Goal: Task Accomplishment & Management: Use online tool/utility

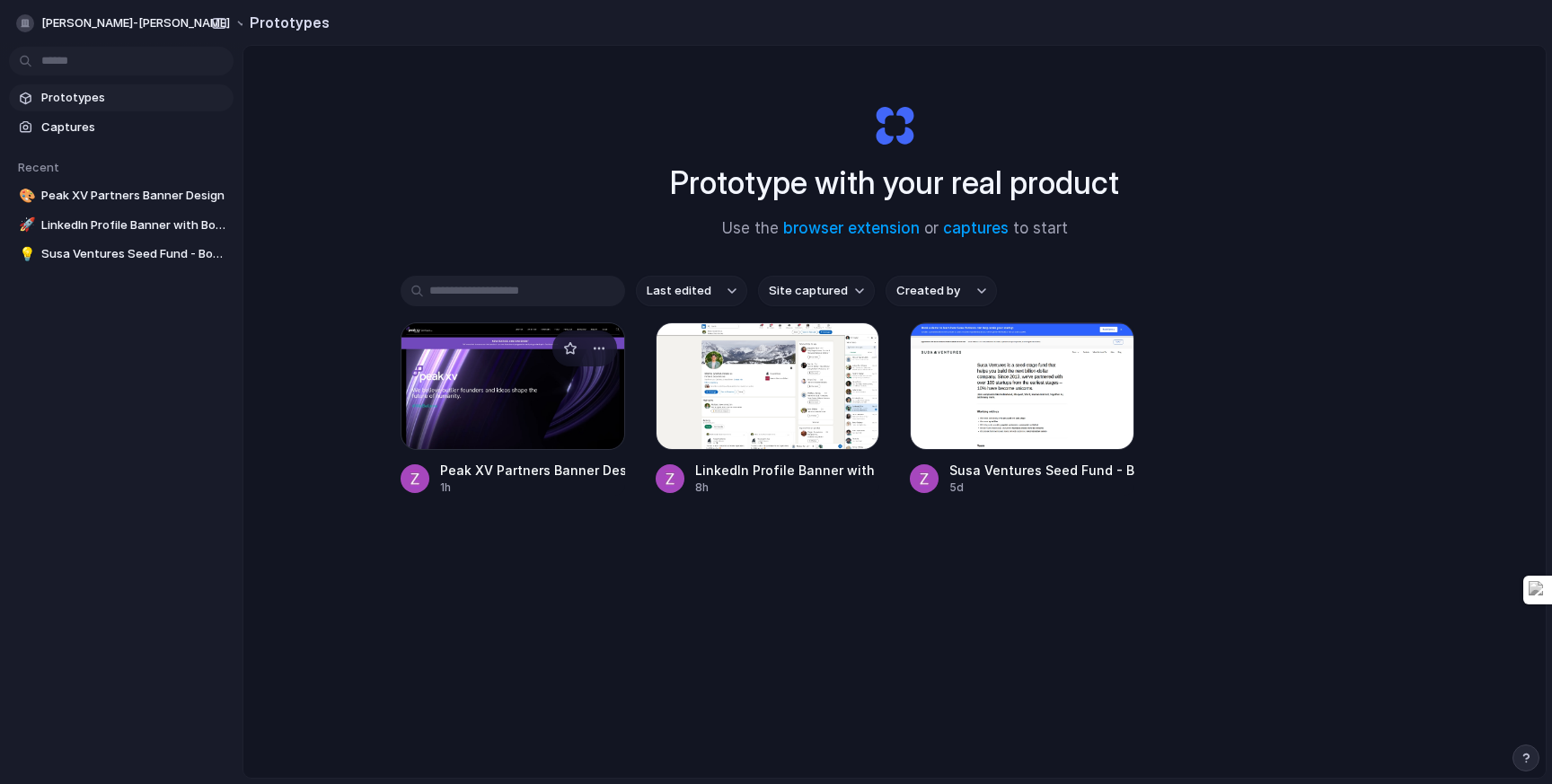
click at [510, 406] on div at bounding box center [513, 385] width 224 height 128
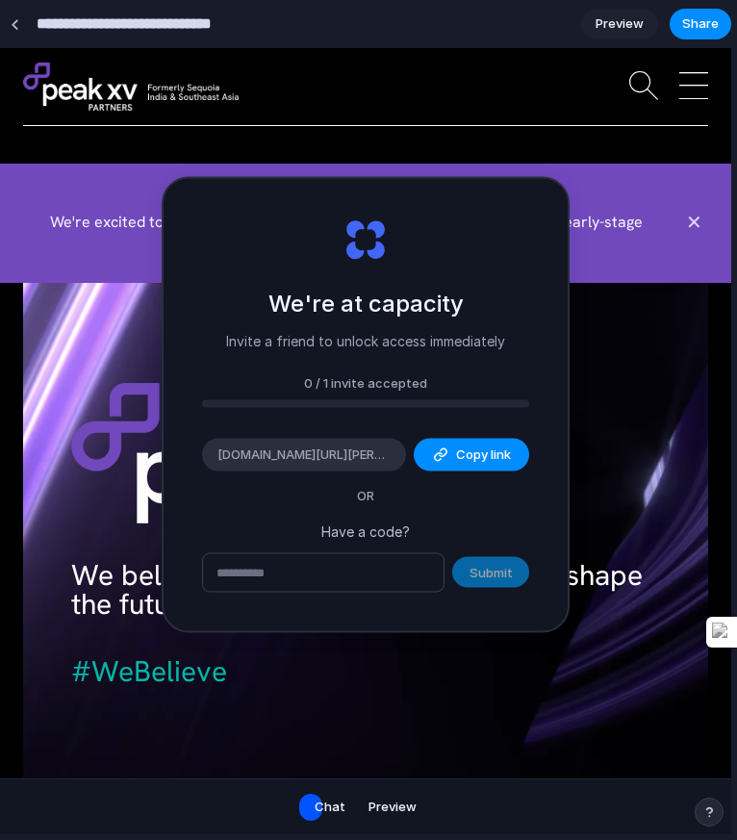
click at [680, 229] on div "New Feature Announcement We're excited to announce the launch of our new invest…" at bounding box center [365, 222] width 731 height 70
click at [699, 224] on button "✕" at bounding box center [693, 222] width 29 height 29
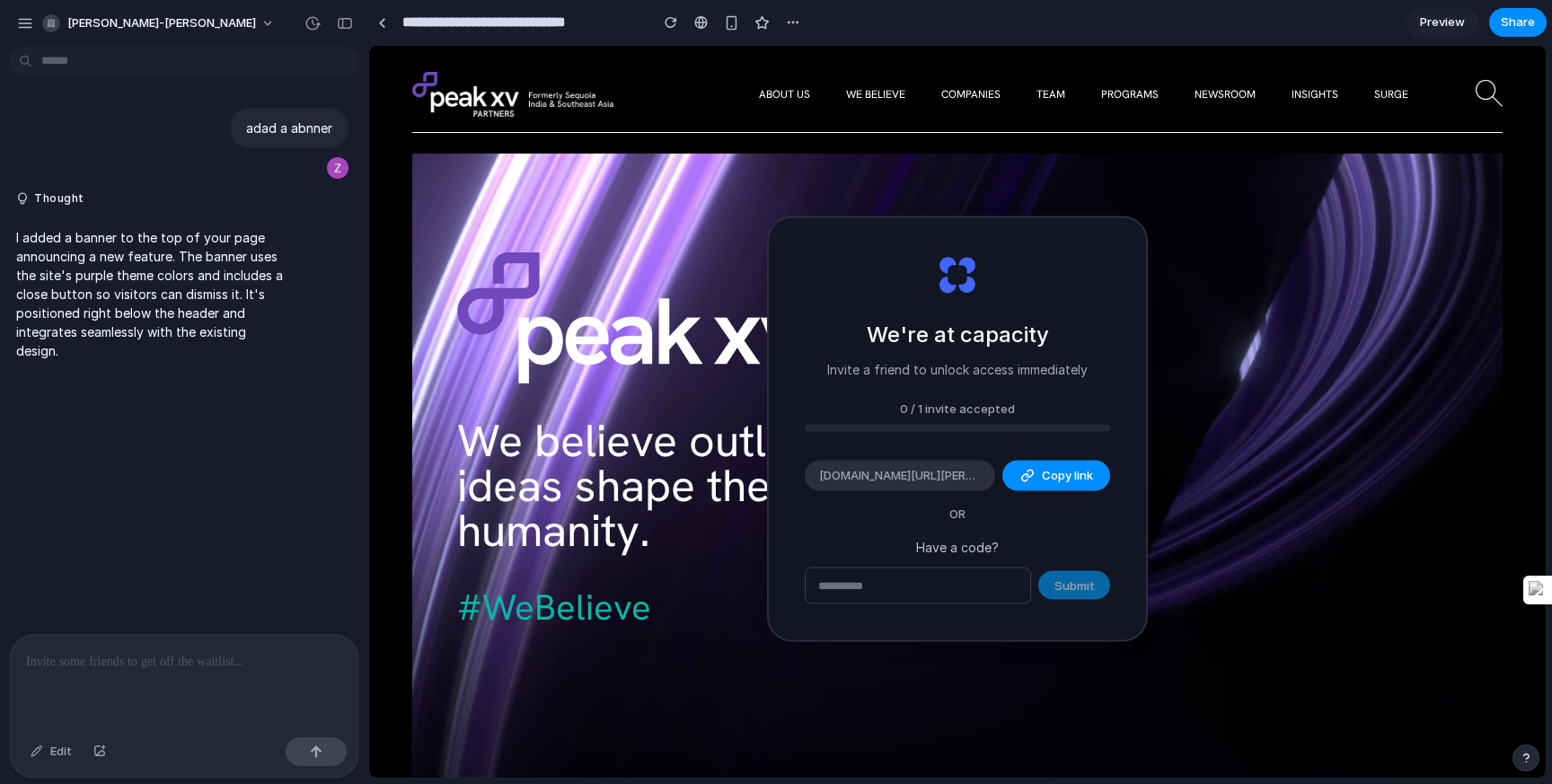
drag, startPoint x: 400, startPoint y: 25, endPoint x: 368, endPoint y: 35, distance: 33.5
click at [142, 674] on div at bounding box center [184, 682] width 348 height 95
click at [144, 665] on p at bounding box center [184, 661] width 317 height 21
click at [792, 22] on div "button" at bounding box center [793, 21] width 14 height 14
click at [792, 22] on div "Duplicate Delete" at bounding box center [776, 392] width 1552 height 784
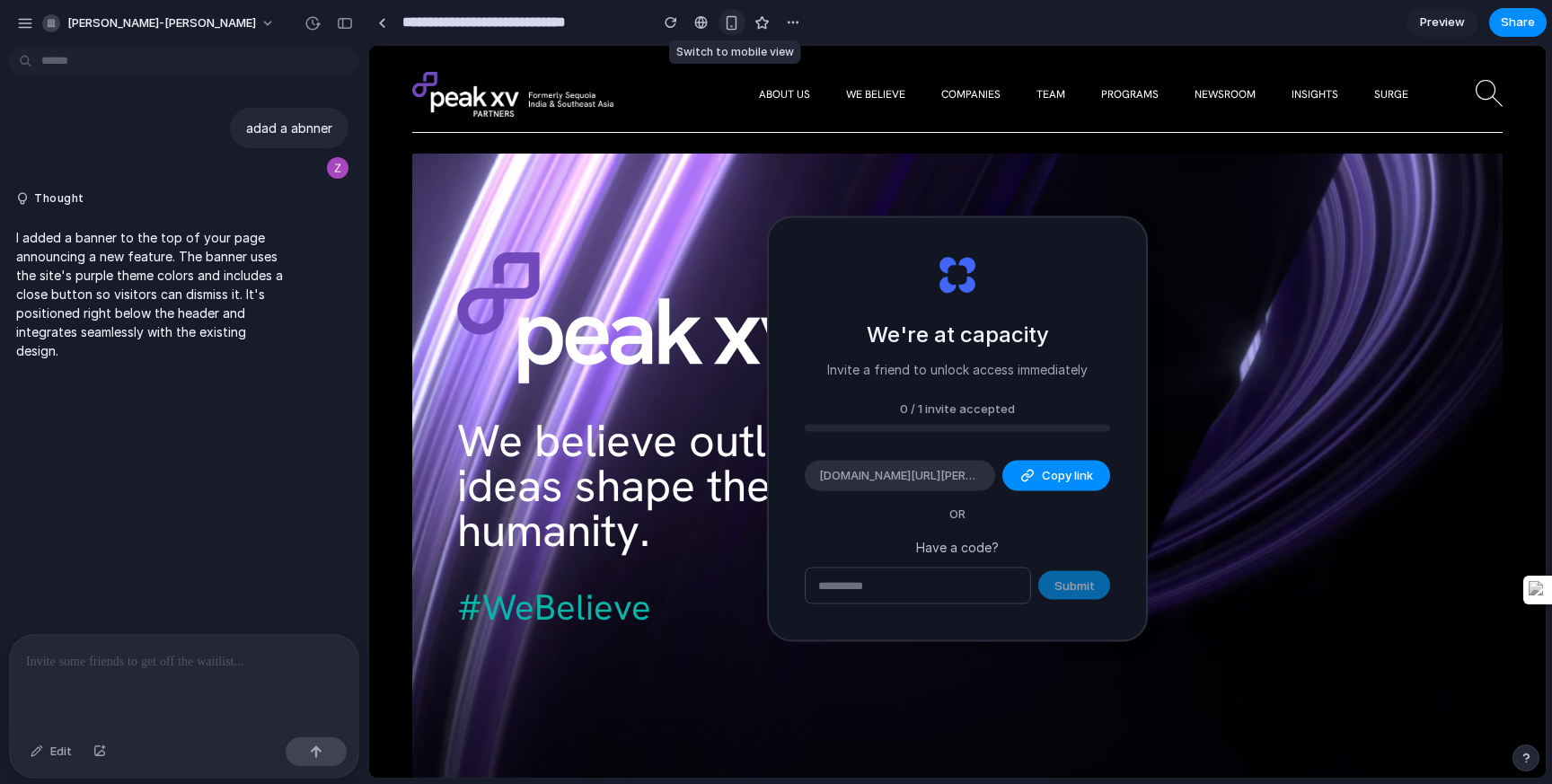
click at [734, 24] on div "button" at bounding box center [731, 22] width 15 height 15
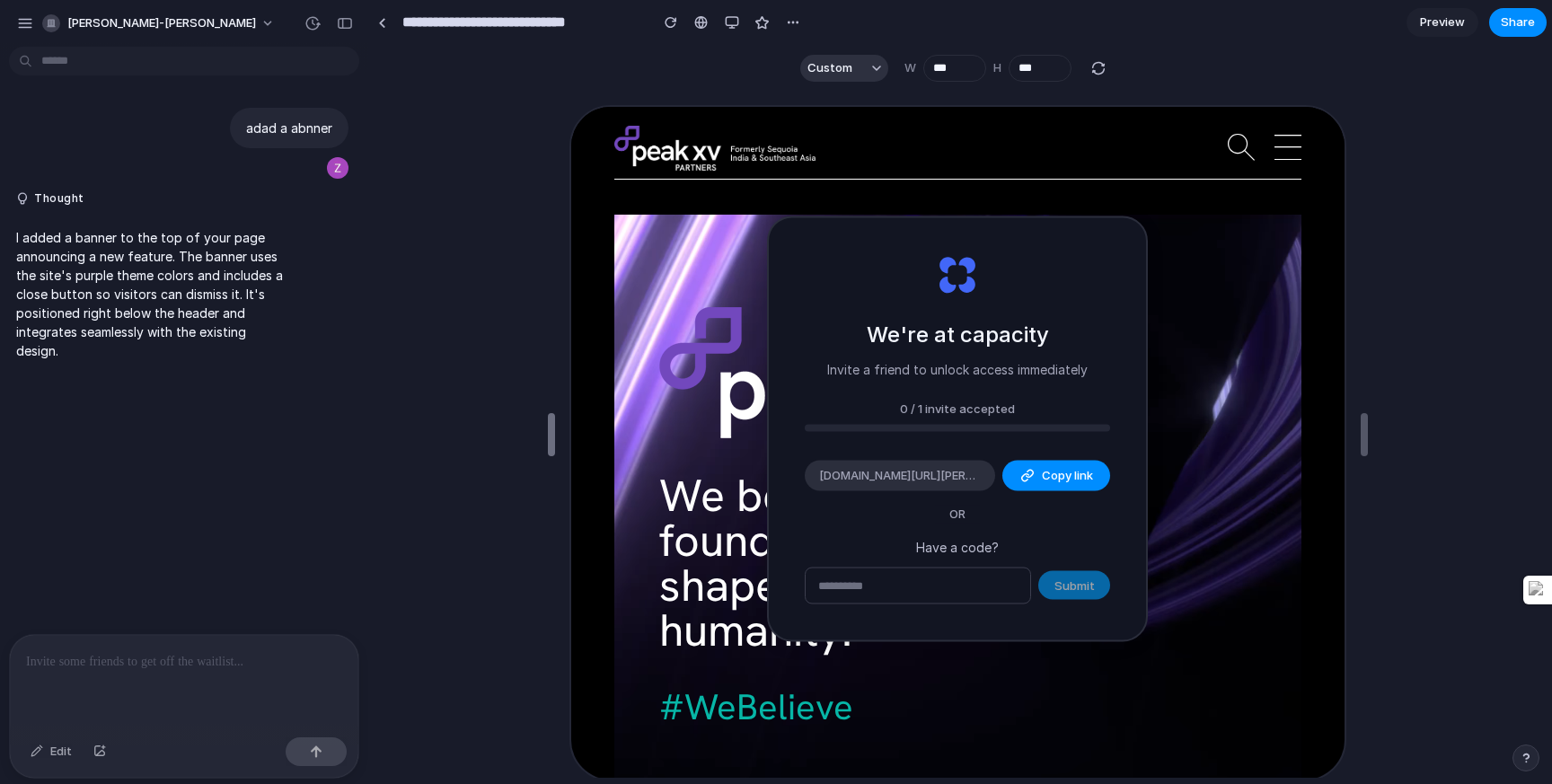
type input "***"
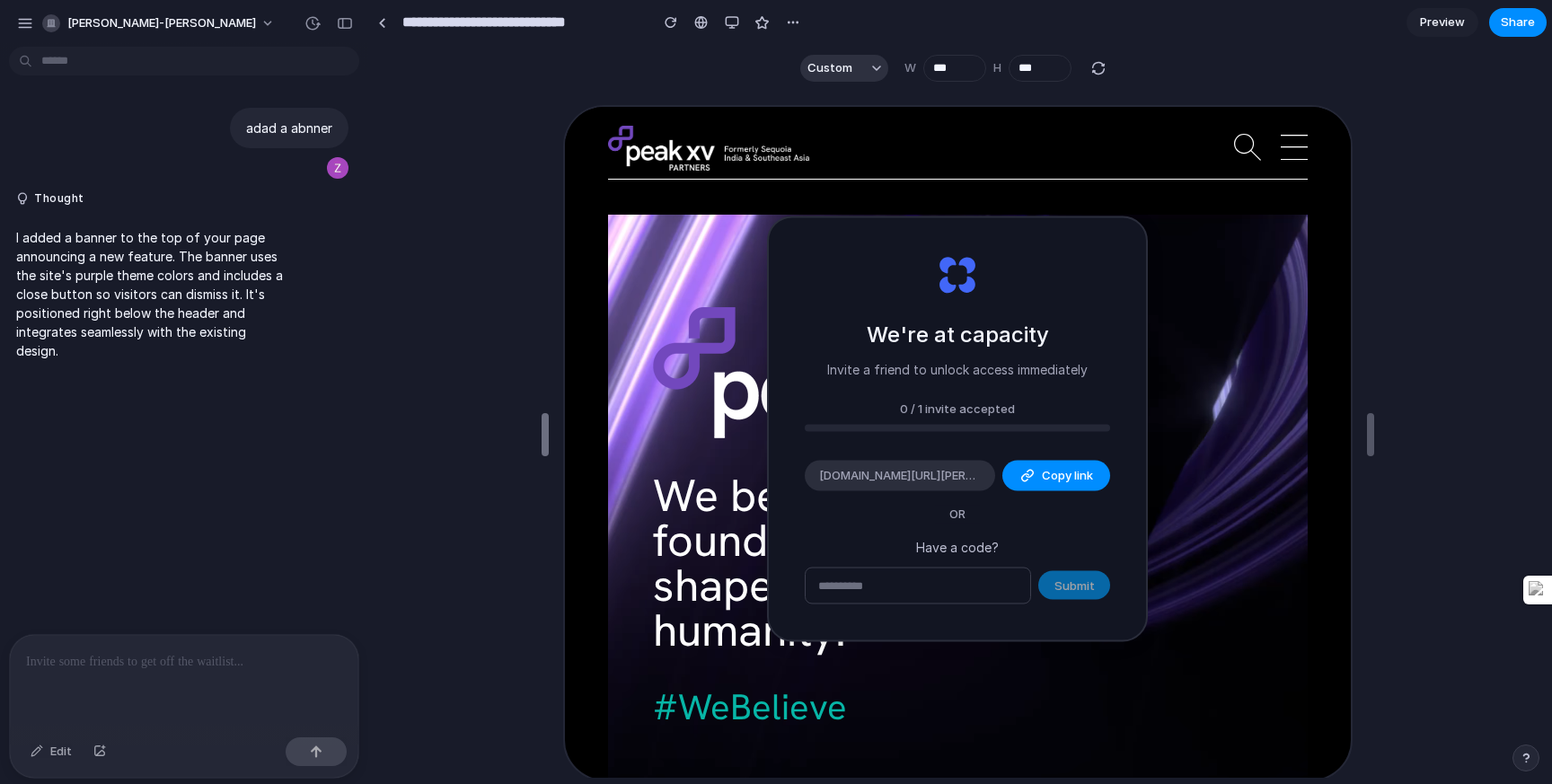
drag, startPoint x: 755, startPoint y: 433, endPoint x: 6, endPoint y: 218, distance: 779.2
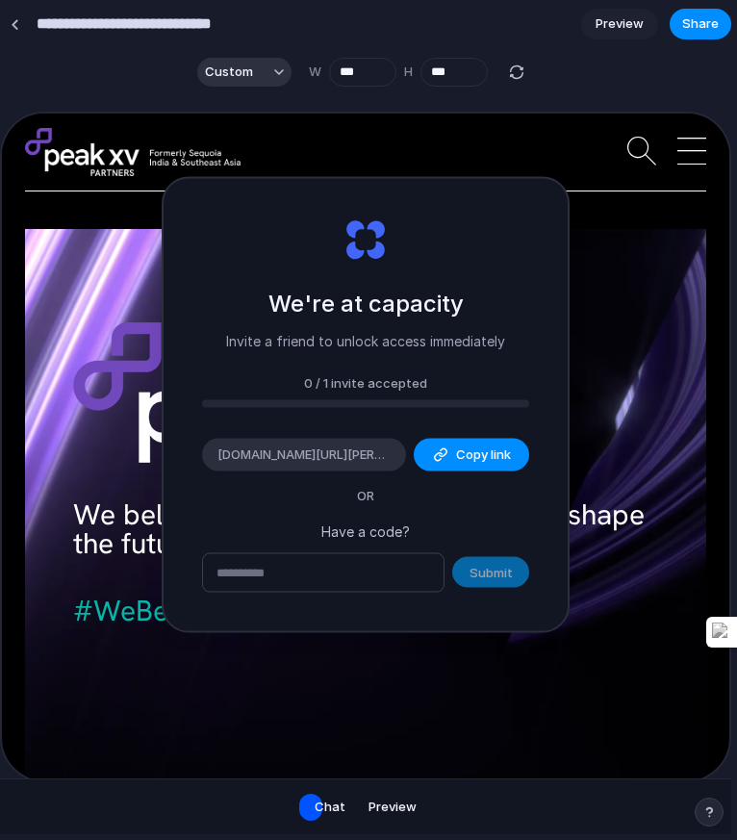
click at [596, 227] on video at bounding box center [363, 502] width 681 height 551
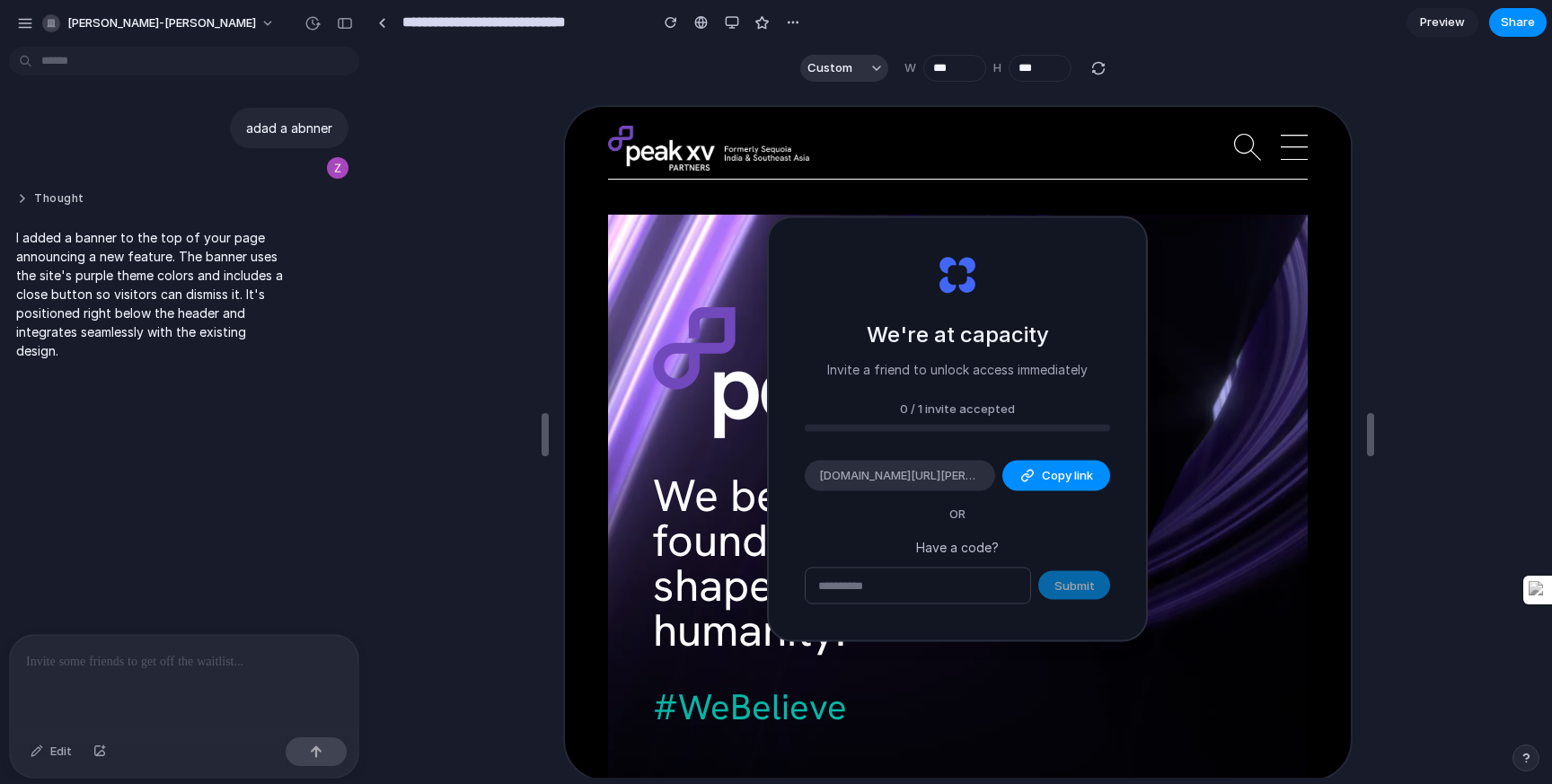
click at [75, 204] on button "Thought" at bounding box center [151, 199] width 271 height 15
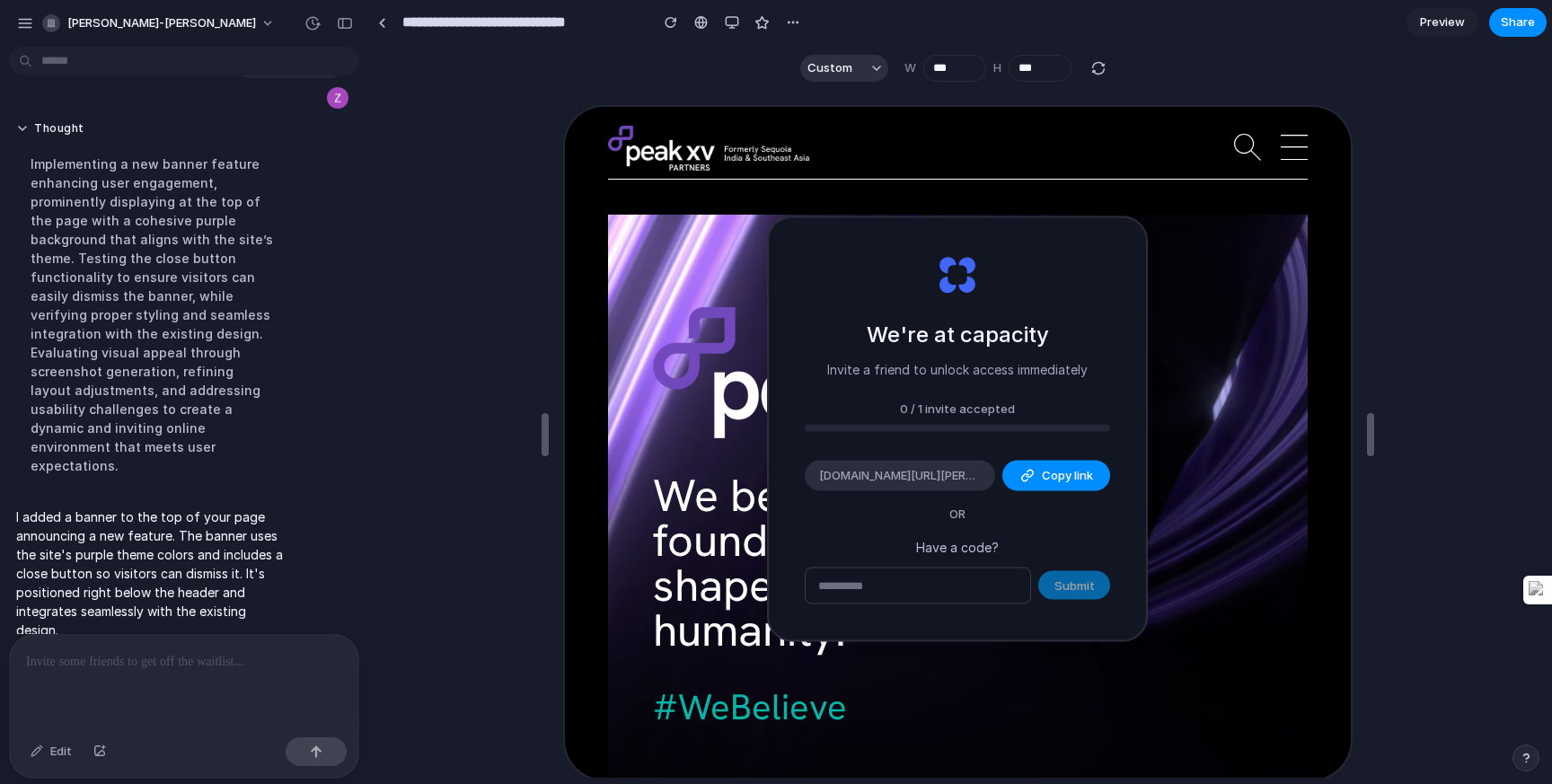
scroll to position [68, 0]
drag, startPoint x: 178, startPoint y: 517, endPoint x: 186, endPoint y: 557, distance: 40.8
click at [186, 557] on p "I added a banner to the top of your page announcing a new feature. The banner u…" at bounding box center [151, 574] width 271 height 132
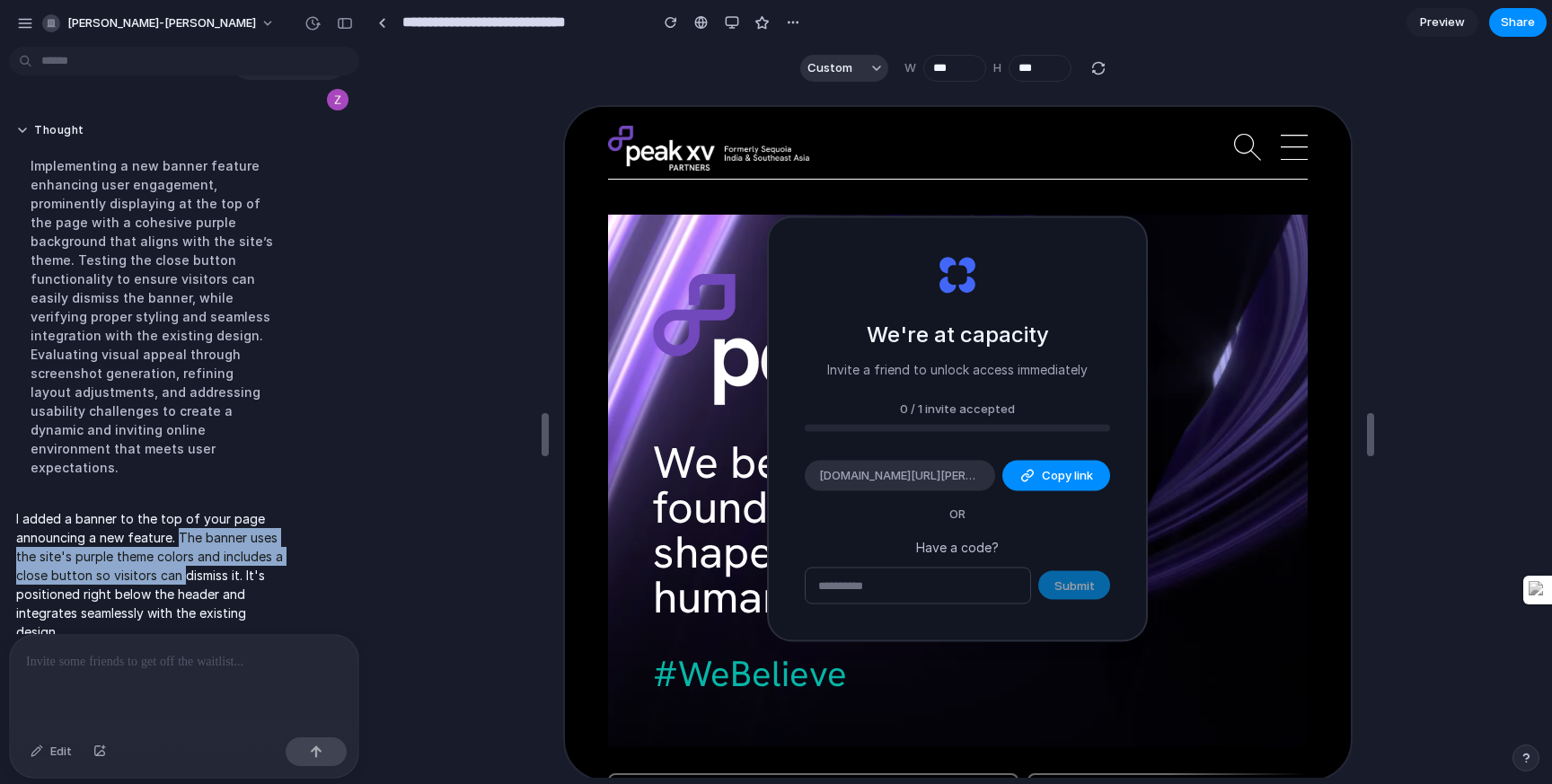
scroll to position [0, 0]
